Goal: Task Accomplishment & Management: Use online tool/utility

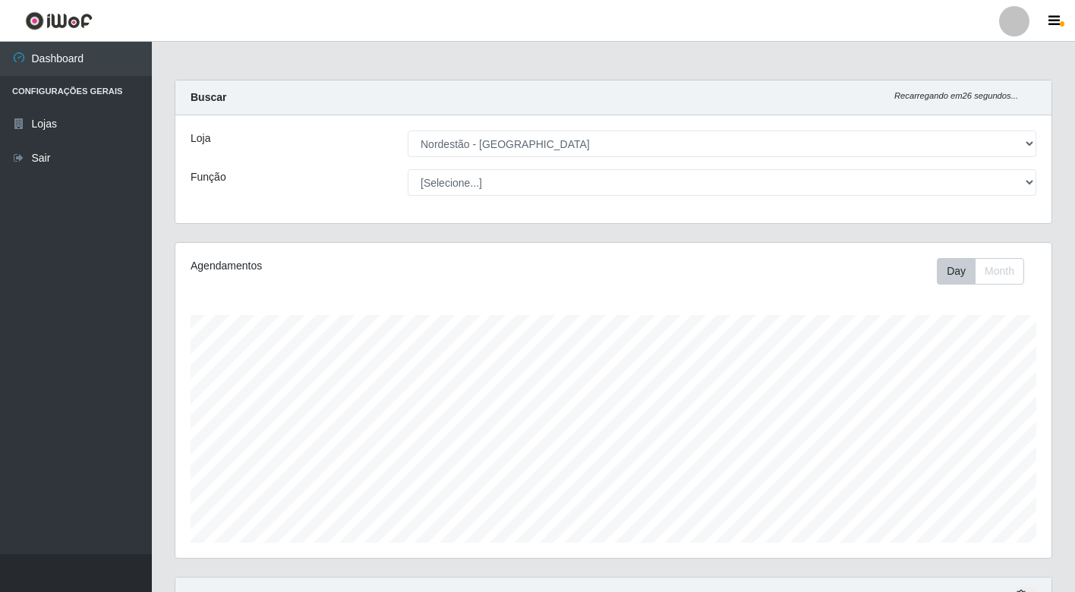
select select "454"
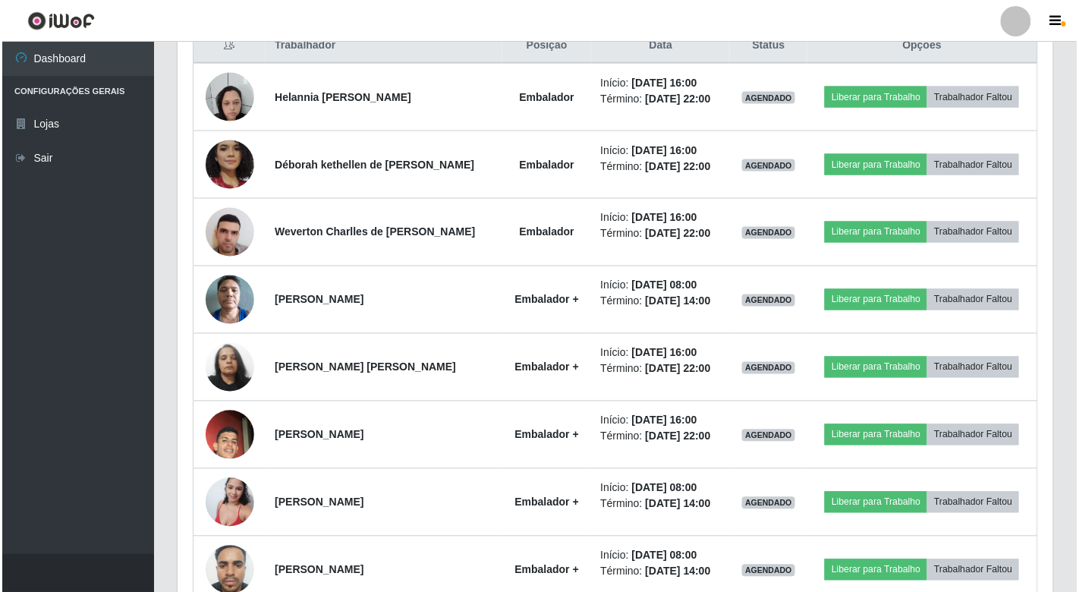
scroll to position [349, 0]
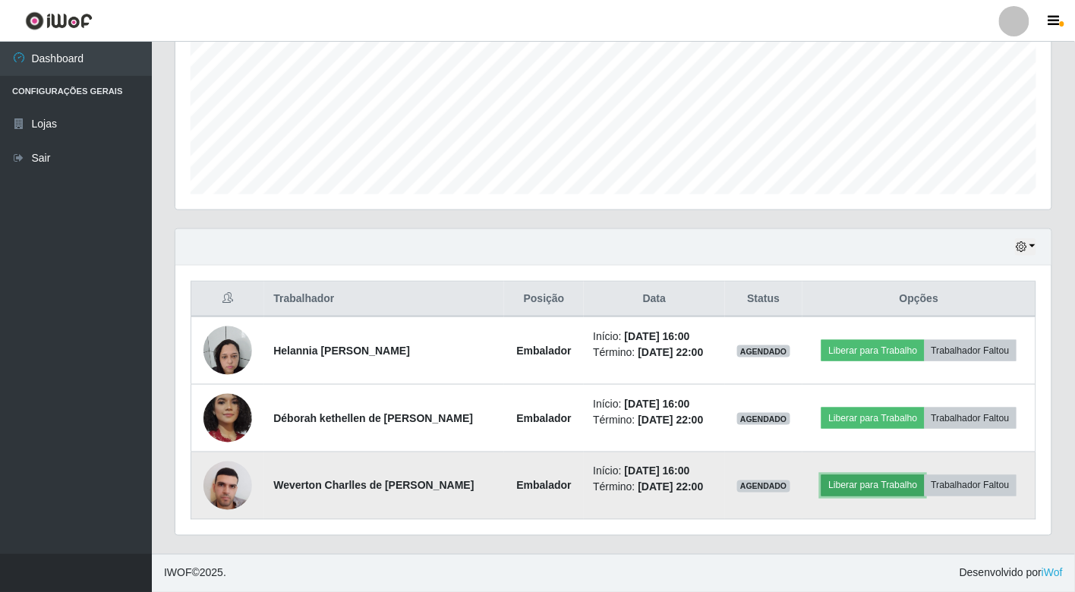
click at [884, 486] on button "Liberar para Trabalho" at bounding box center [872, 485] width 102 height 21
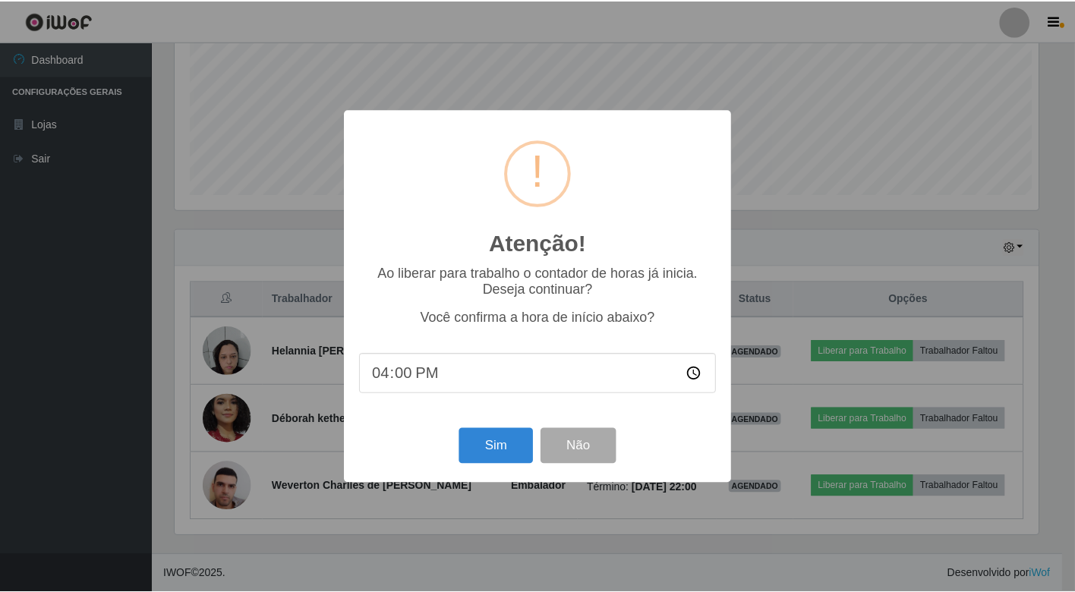
scroll to position [314, 867]
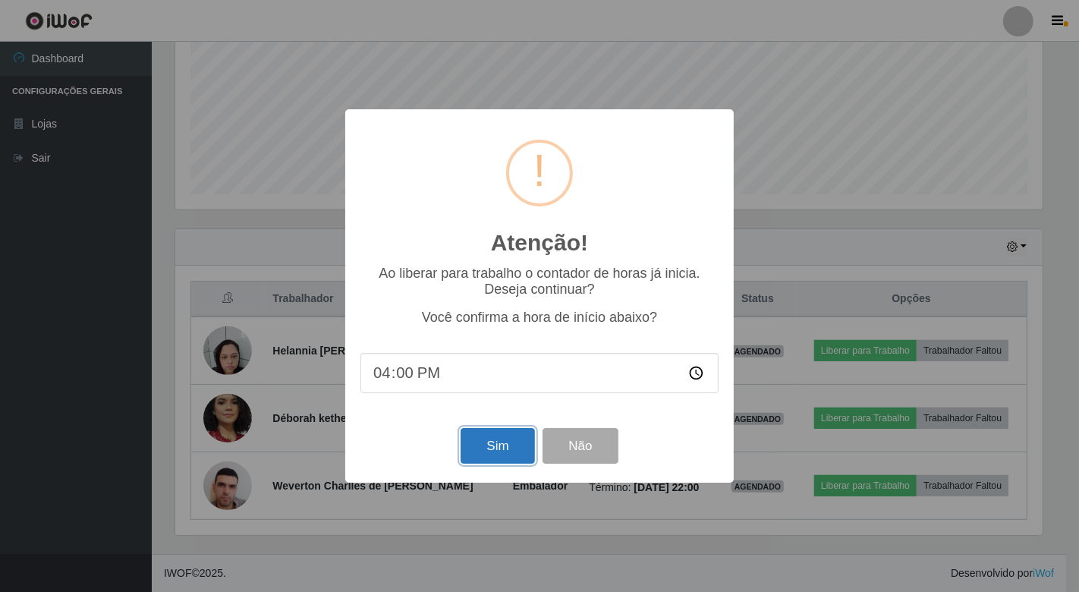
click at [483, 446] on button "Sim" at bounding box center [498, 446] width 74 height 36
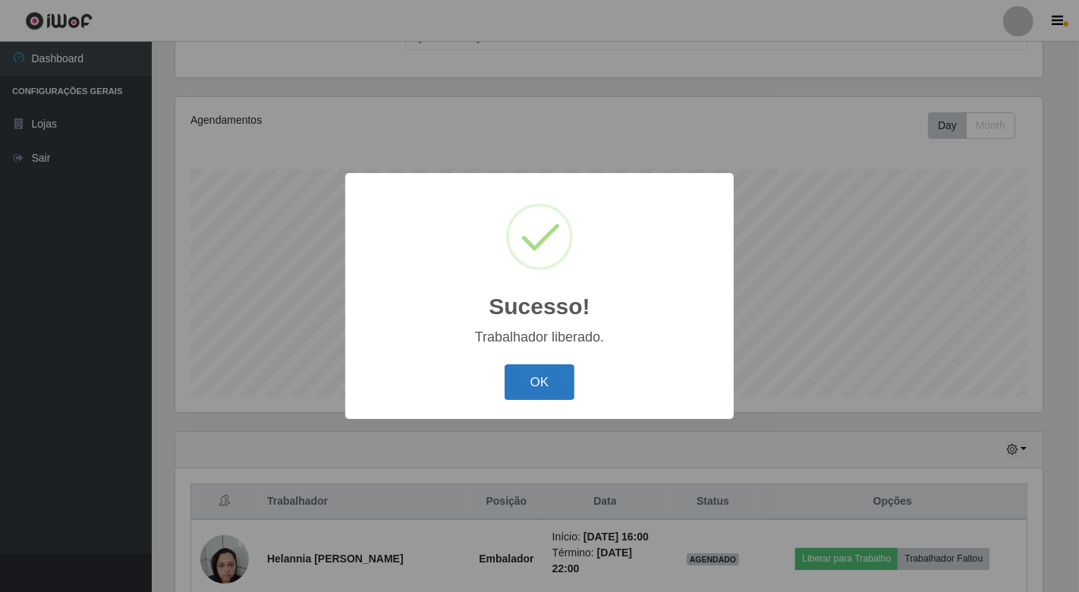
click at [532, 381] on button "OK" at bounding box center [540, 382] width 71 height 36
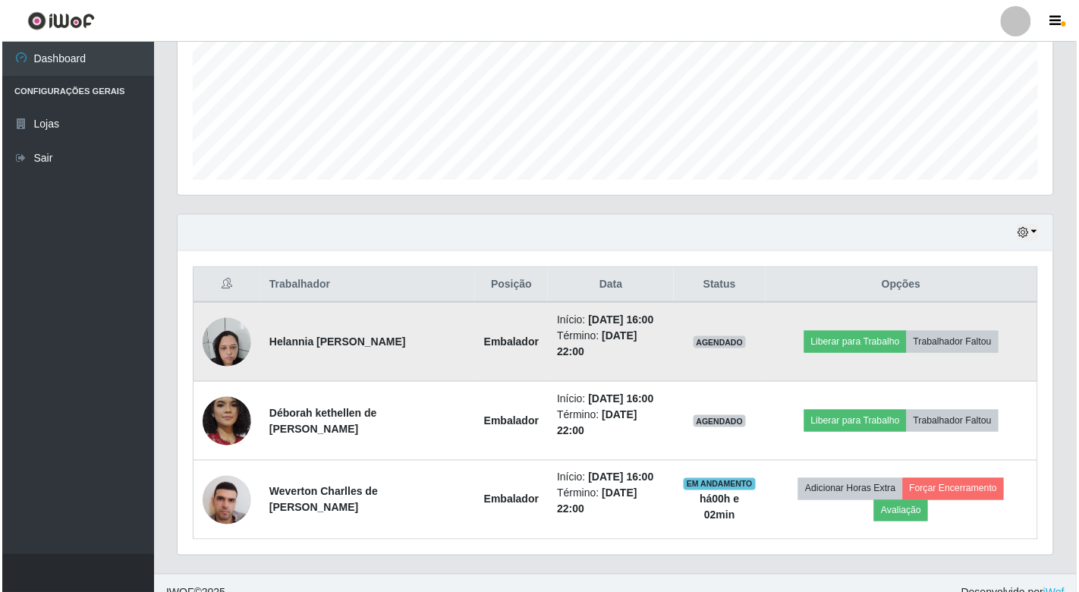
scroll to position [383, 0]
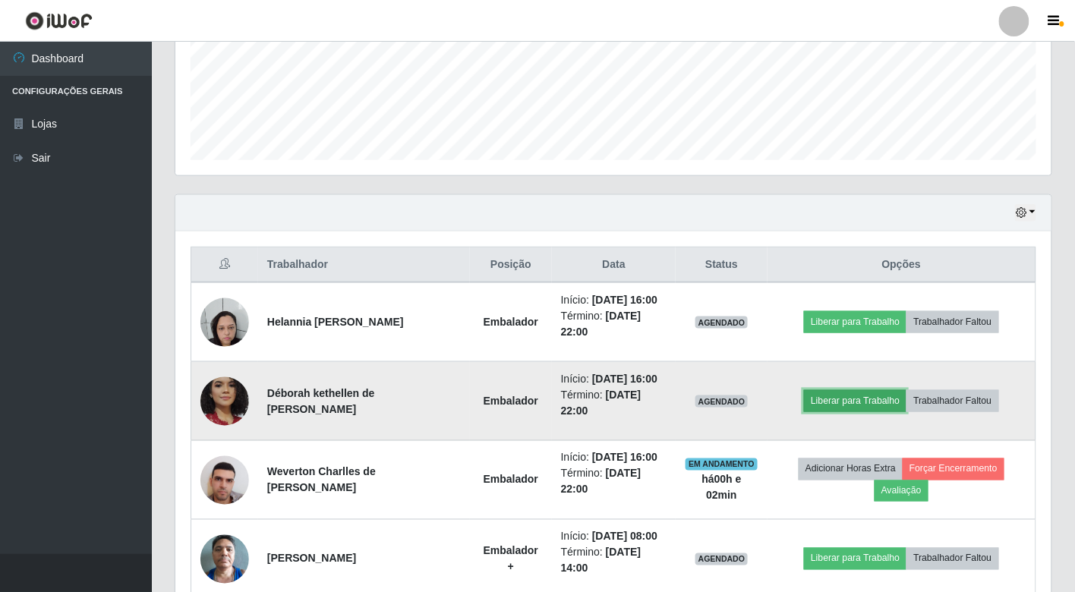
click at [840, 399] on button "Liberar para Trabalho" at bounding box center [855, 400] width 102 height 21
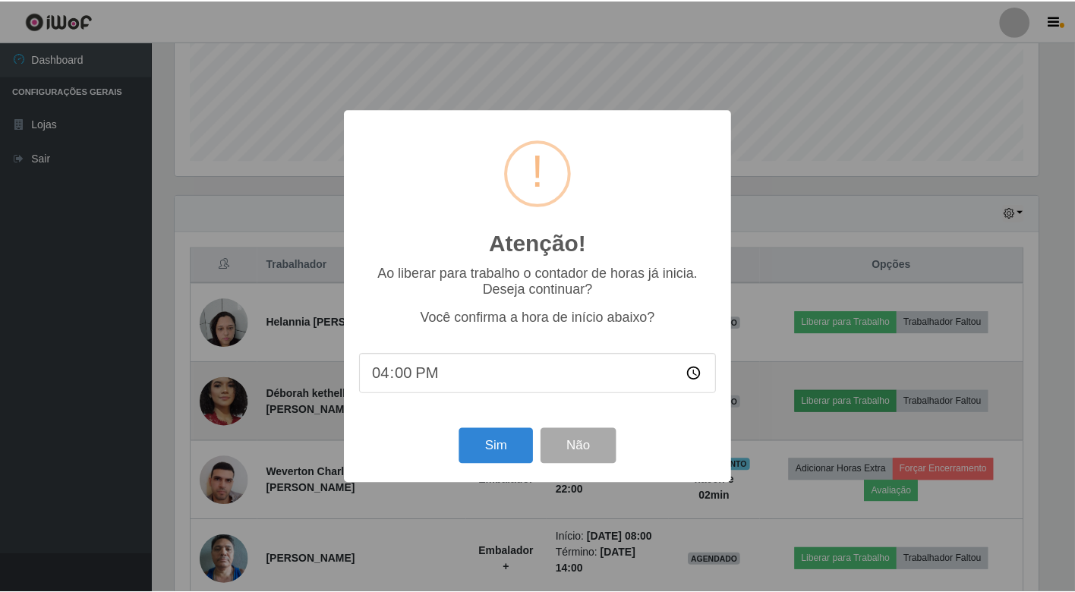
scroll to position [314, 867]
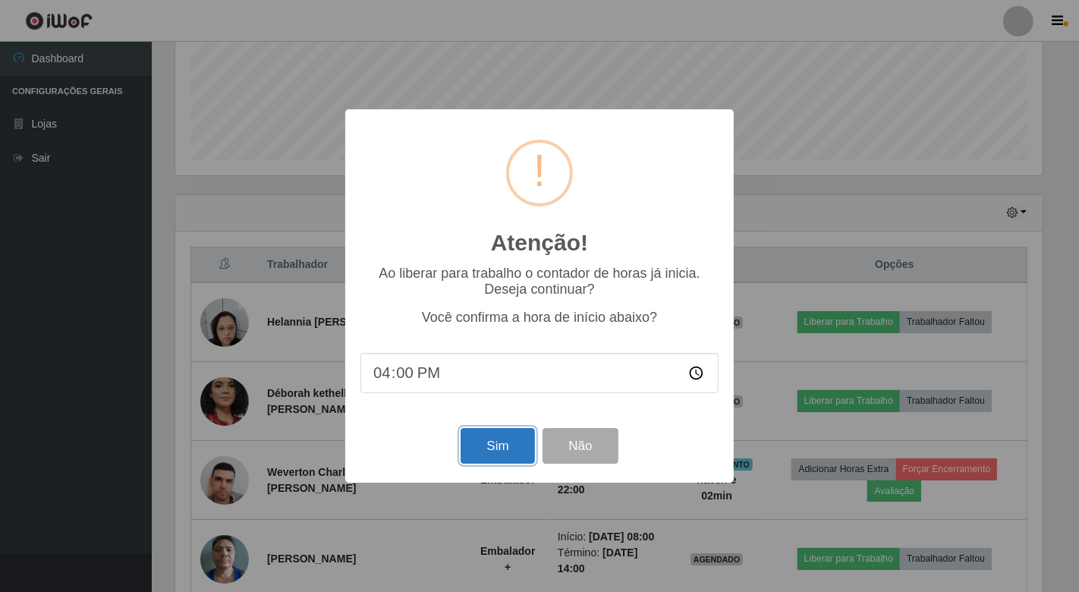
click at [509, 440] on button "Sim" at bounding box center [498, 446] width 74 height 36
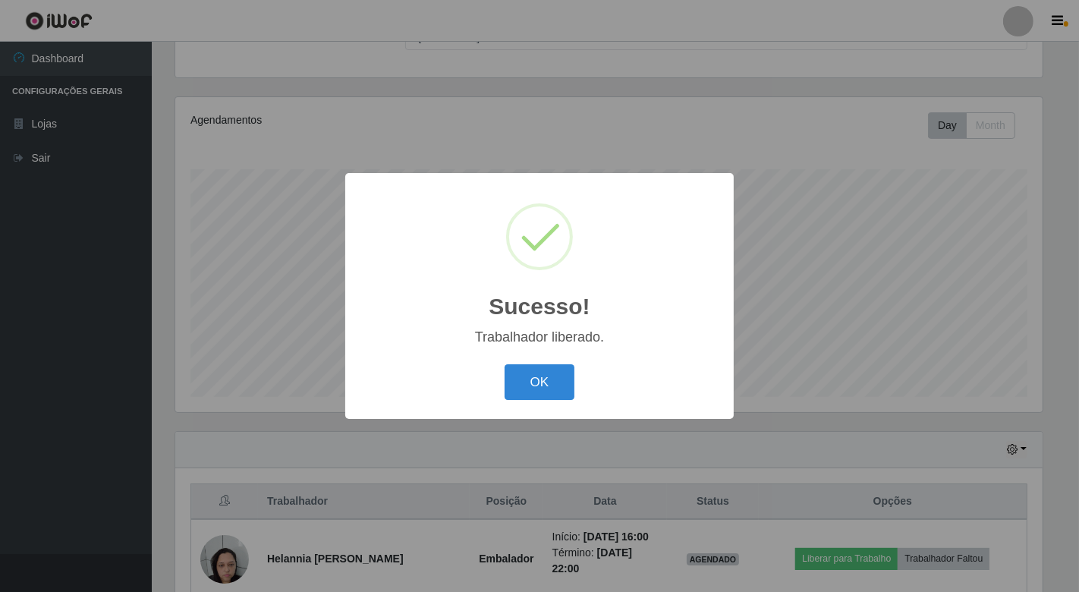
click at [520, 406] on div "Sucesso! × Trabalhador liberado. OK Cancel" at bounding box center [539, 296] width 389 height 246
click at [532, 378] on button "OK" at bounding box center [540, 382] width 71 height 36
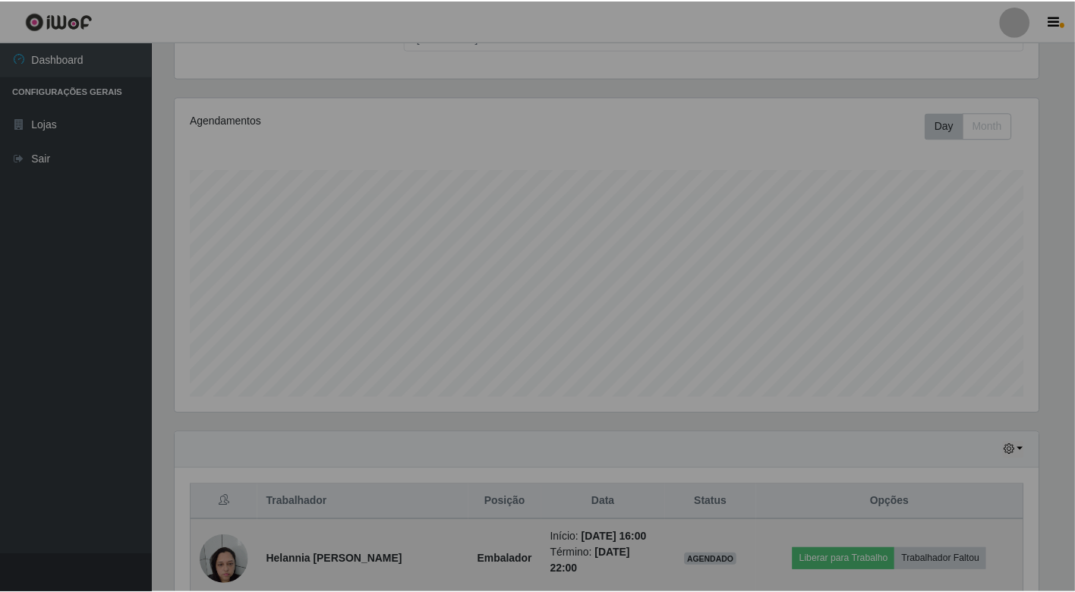
scroll to position [314, 876]
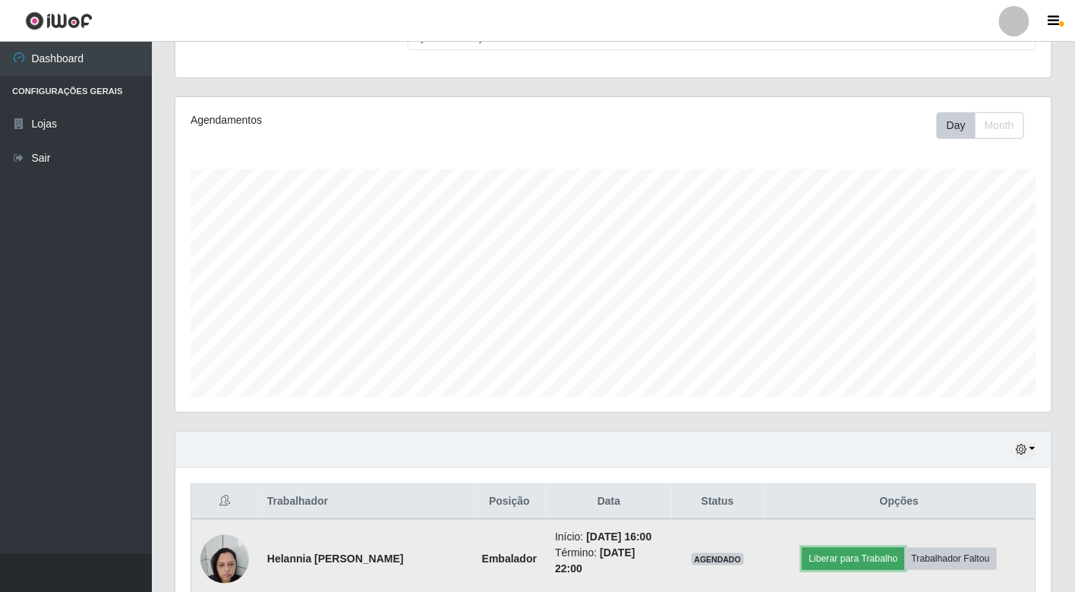
click at [874, 556] on button "Liberar para Trabalho" at bounding box center [853, 558] width 102 height 21
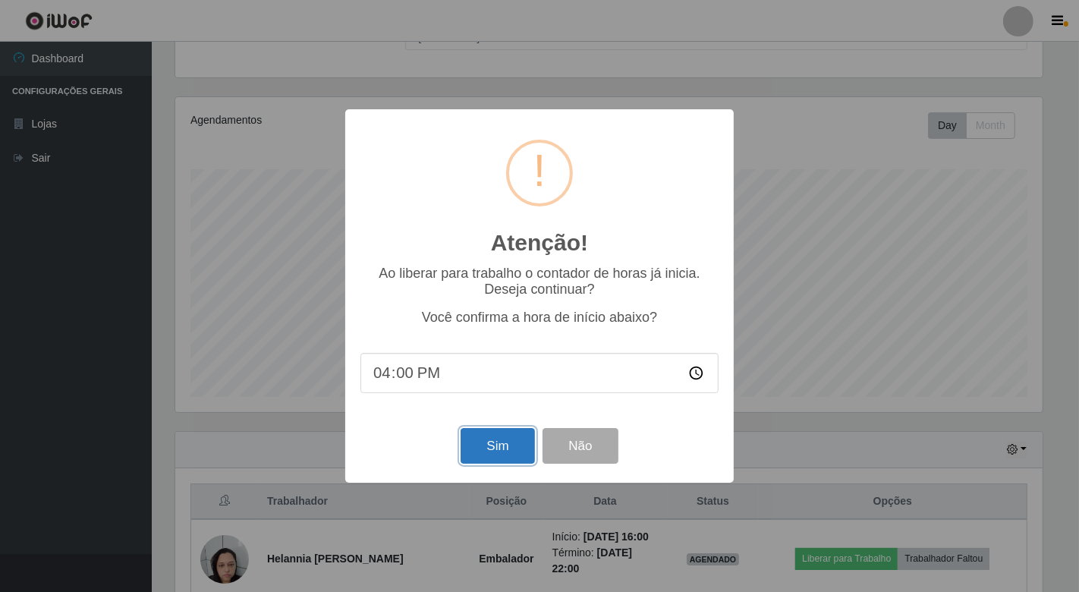
click at [490, 444] on button "Sim" at bounding box center [498, 446] width 74 height 36
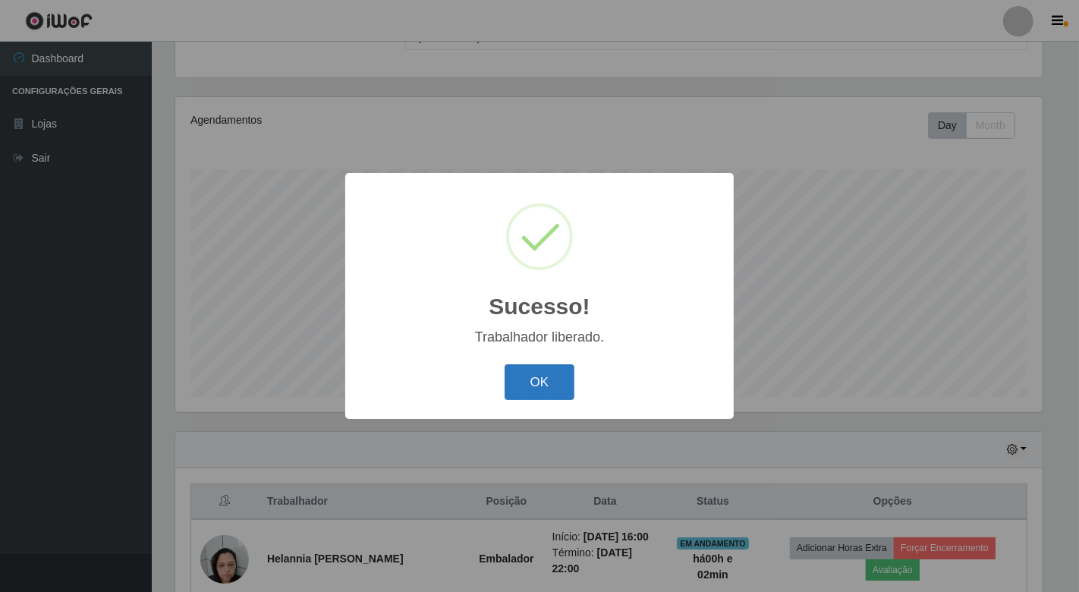
click at [550, 383] on button "OK" at bounding box center [540, 382] width 71 height 36
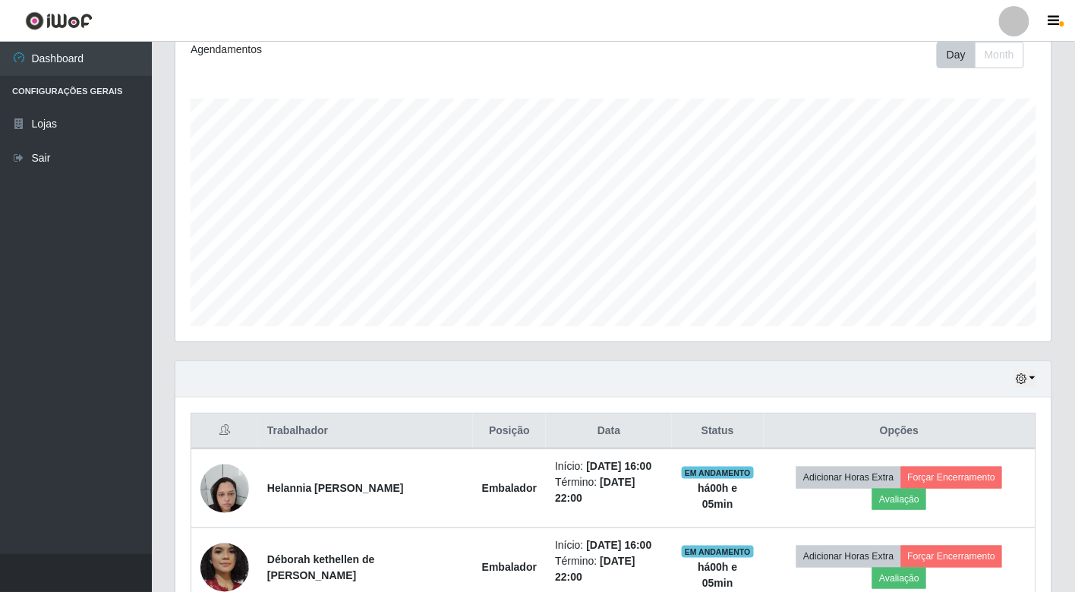
scroll to position [314, 0]
